Goal: Register for event/course

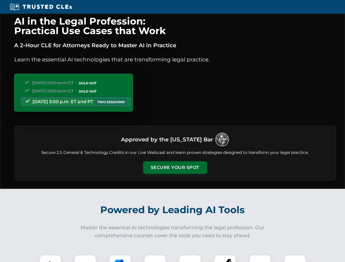
click at [175, 168] on button "Secure Your Spot" at bounding box center [175, 167] width 64 height 13
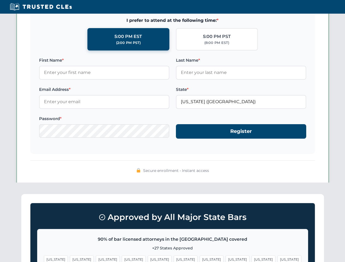
click at [174, 259] on span "[US_STATE]" at bounding box center [186, 260] width 24 height 8
click at [200, 259] on span "[US_STATE]" at bounding box center [212, 260] width 24 height 8
click at [252, 259] on span "[US_STATE]" at bounding box center [264, 260] width 24 height 8
